Goal: Task Accomplishment & Management: Manage account settings

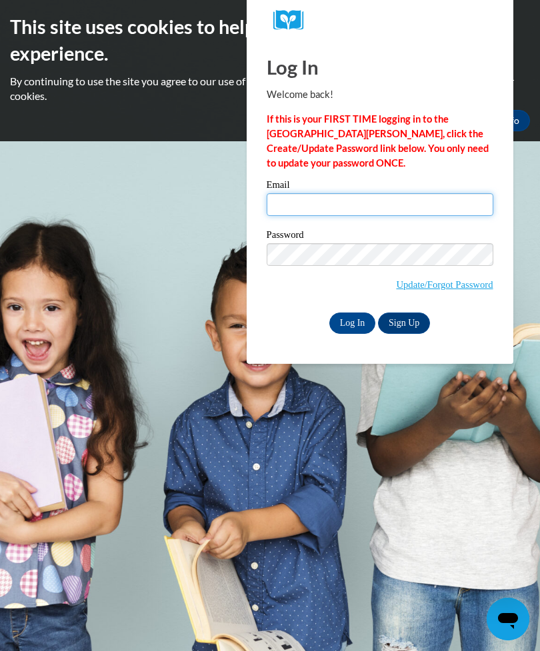
click at [400, 209] on input "Email" at bounding box center [380, 204] width 227 height 23
type input "lindaemullis@gmail.com"
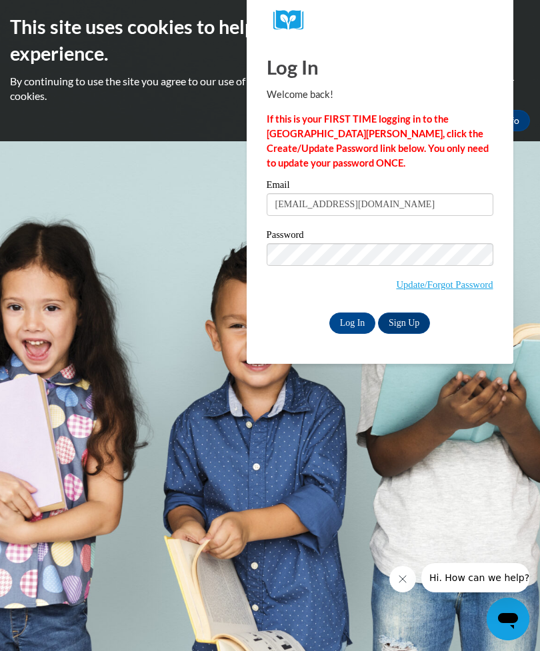
click at [361, 325] on input "Log In" at bounding box center [352, 323] width 47 height 21
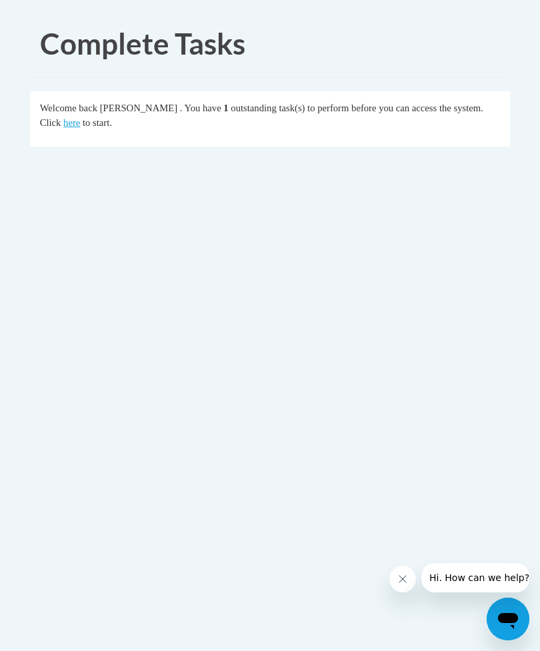
click at [63, 127] on link "here" at bounding box center [71, 122] width 17 height 11
